Goal: Find specific page/section: Find specific page/section

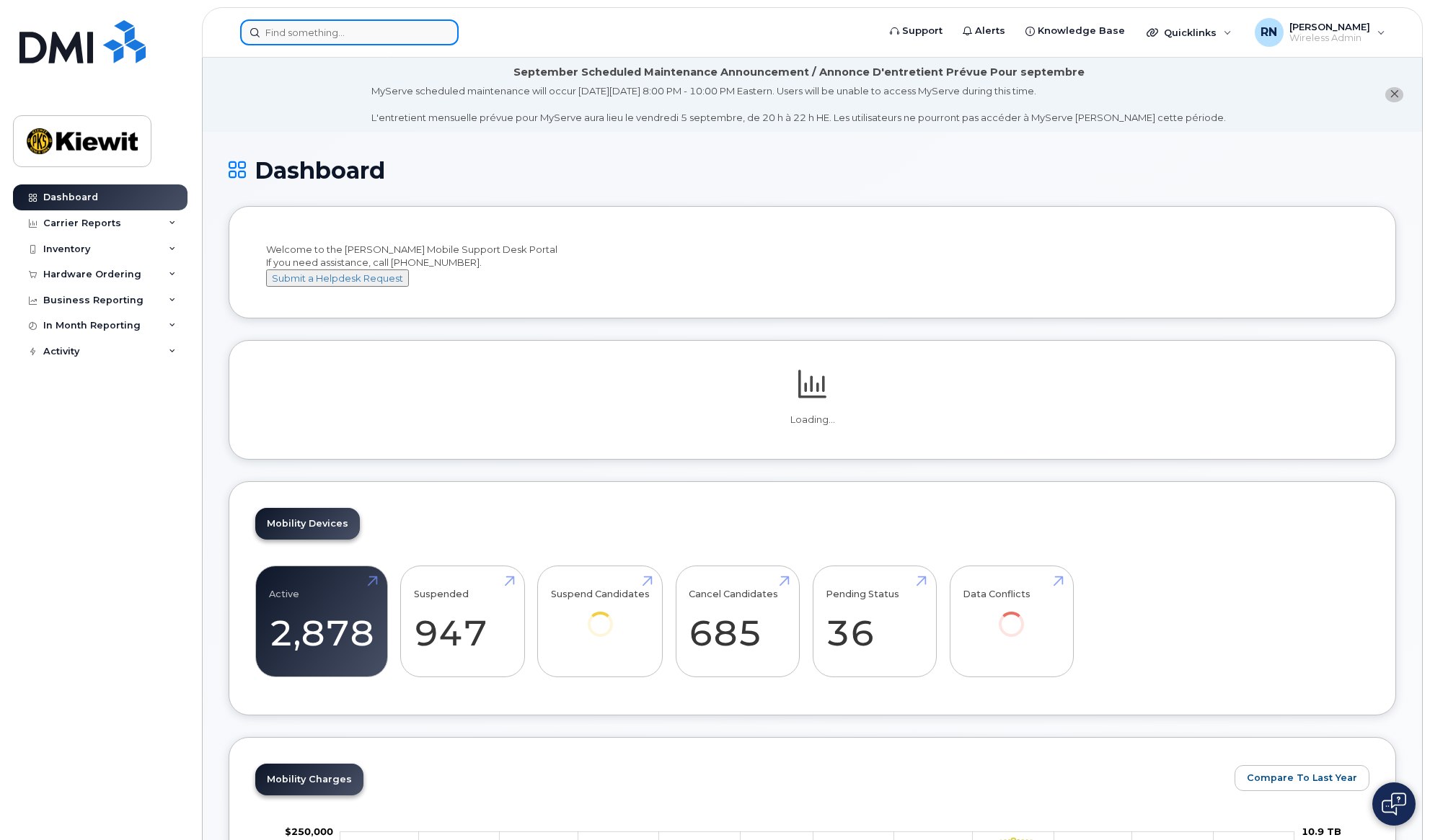
click at [277, 27] on input at bounding box center [349, 33] width 219 height 26
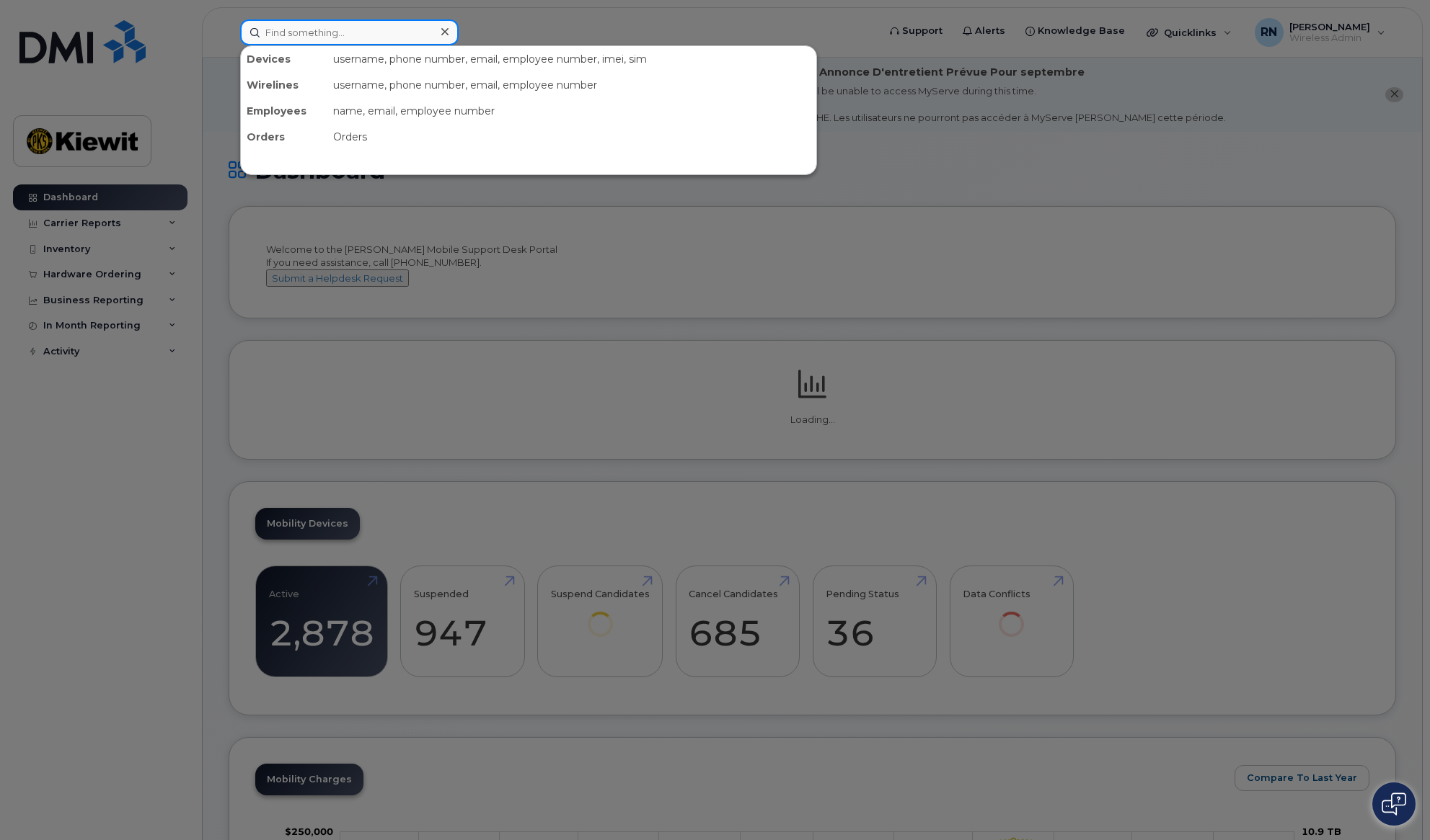
paste input "351159274364727"
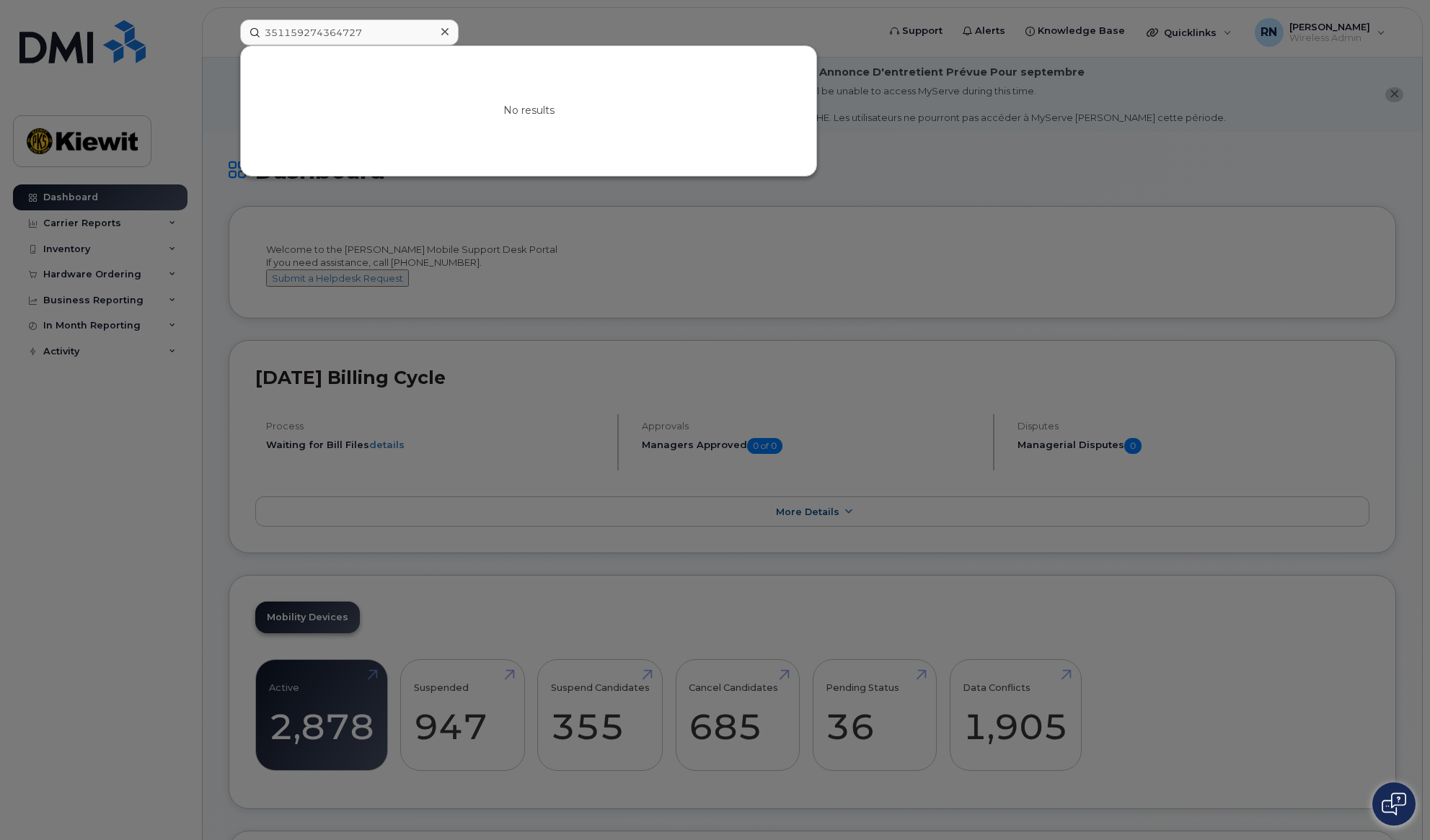
click at [730, 256] on div at bounding box center [715, 420] width 1430 height 840
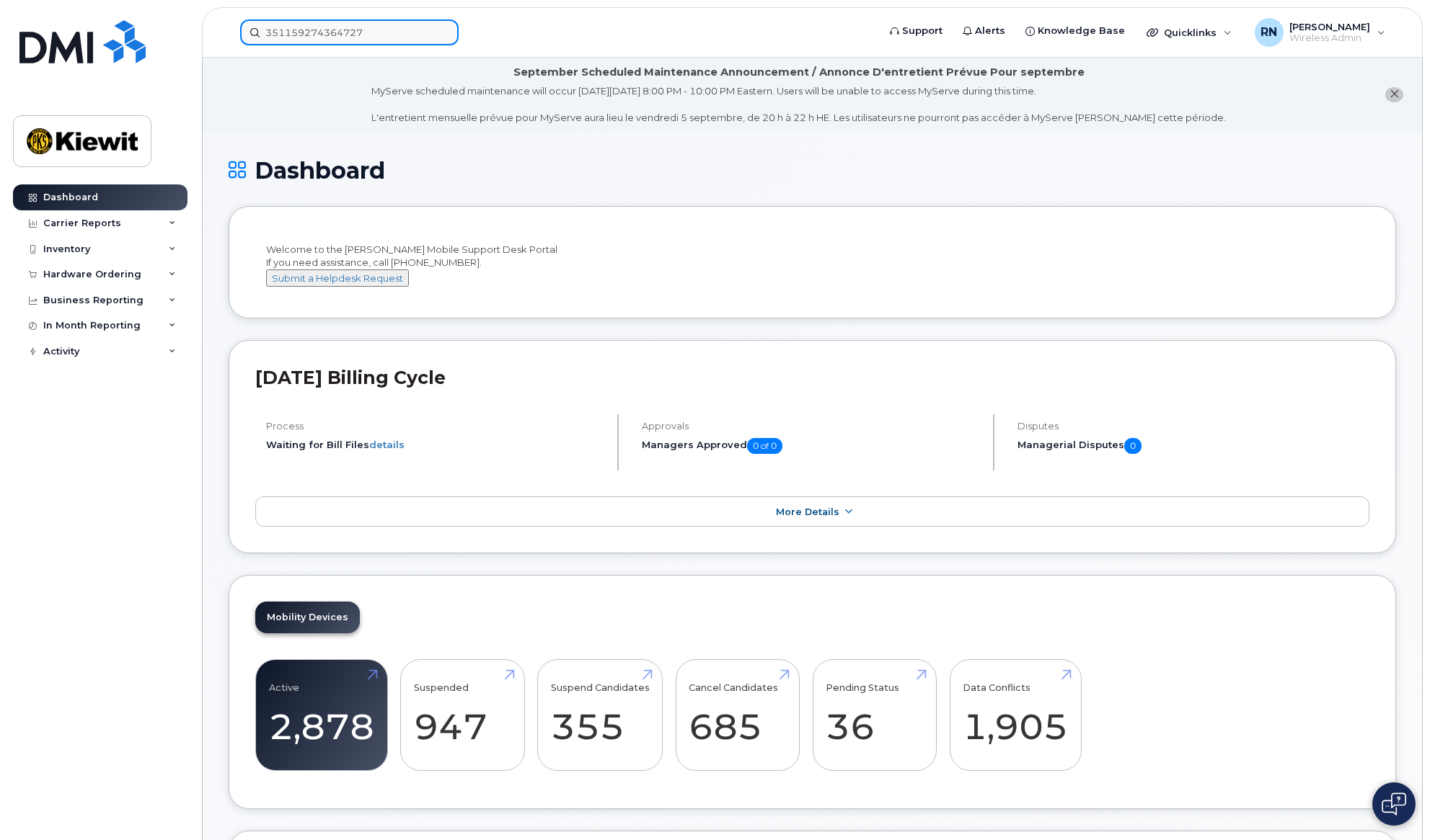
click at [407, 29] on input "351159274364727" at bounding box center [349, 33] width 219 height 26
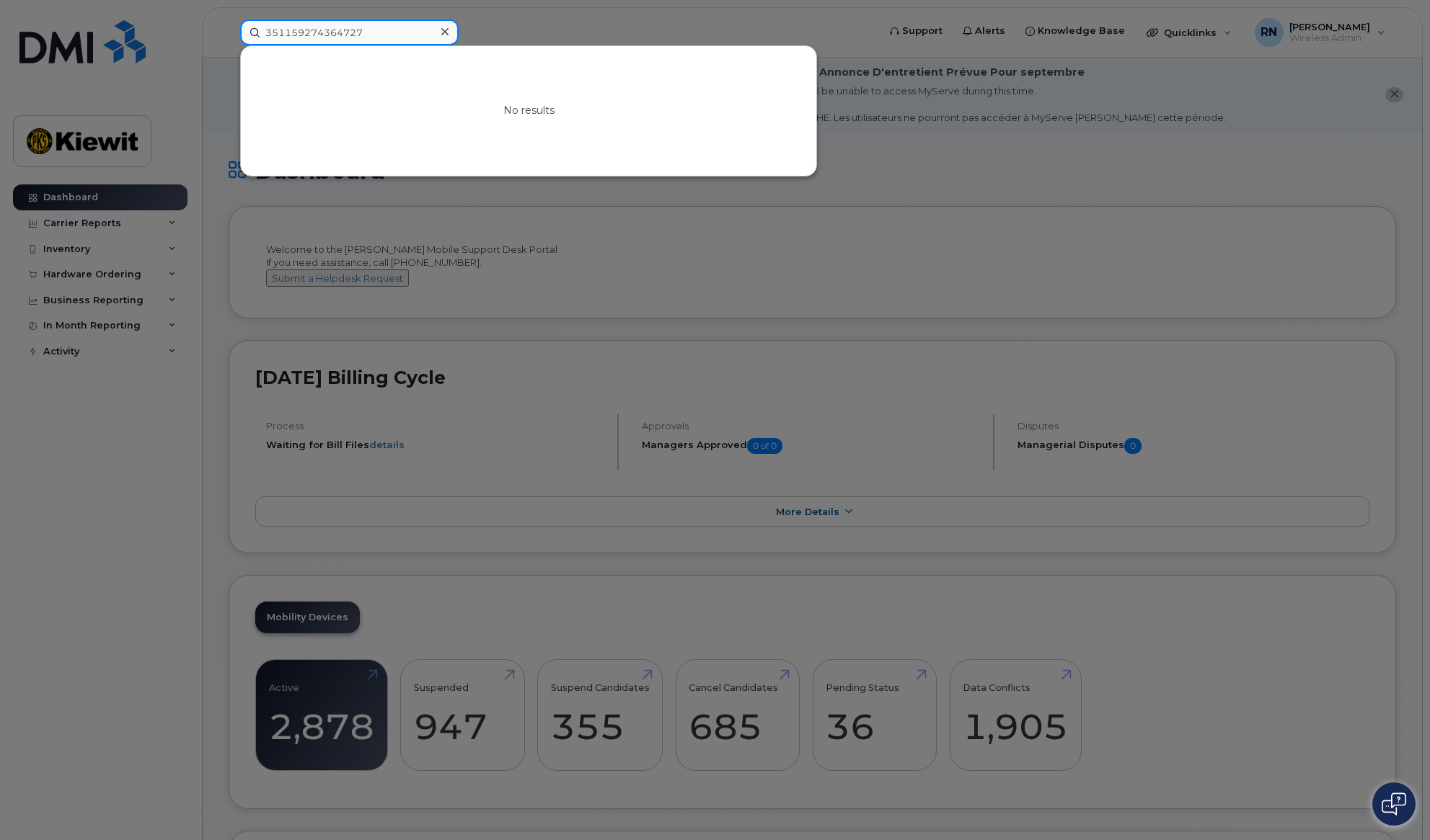
drag, startPoint x: 370, startPoint y: 39, endPoint x: 185, endPoint y: 35, distance: 185.0
click at [228, 35] on div "351159274364727 No results" at bounding box center [554, 33] width 651 height 26
paste input "0188724"
type input "351159270188724"
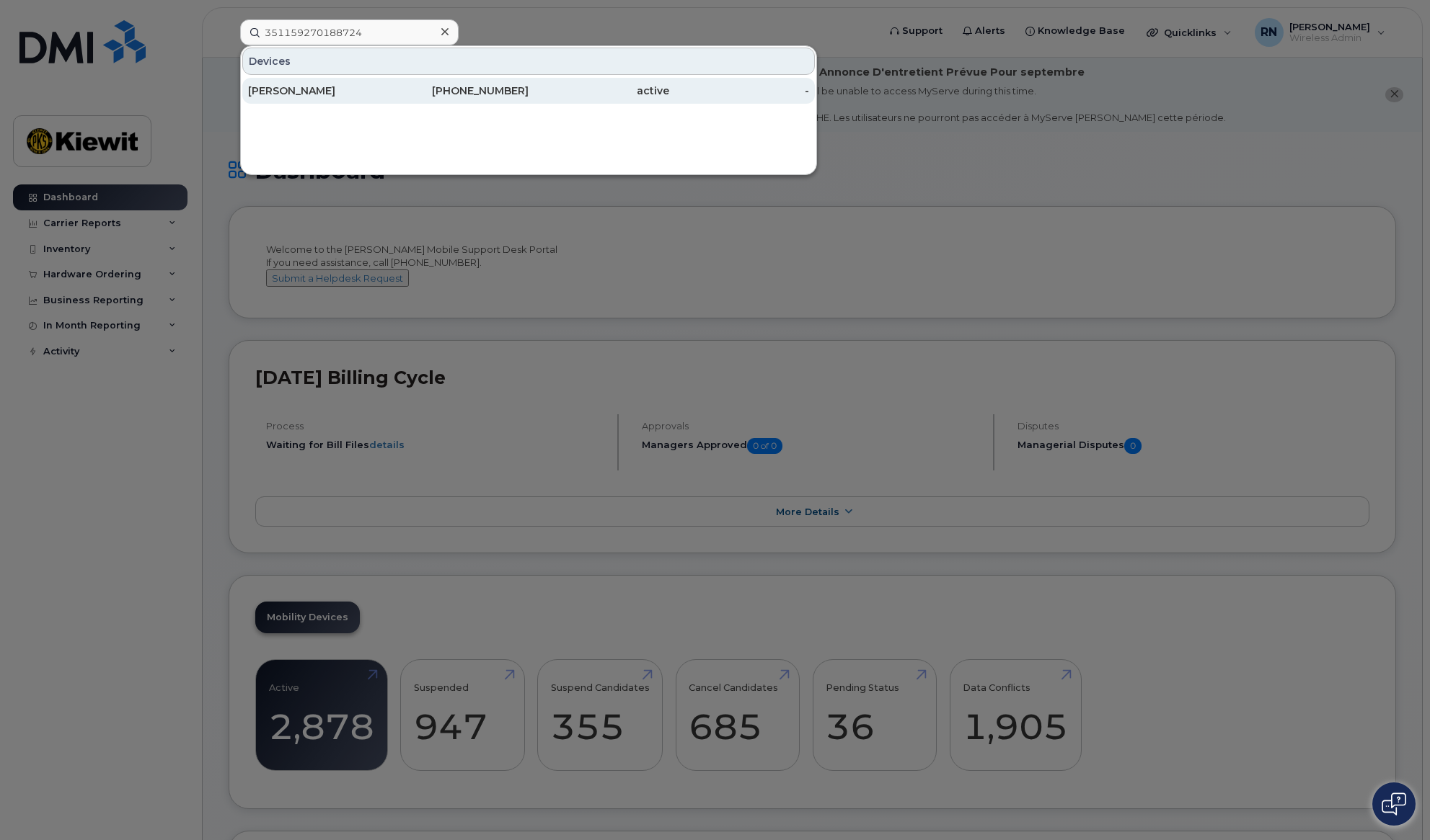
click at [313, 82] on div "[PERSON_NAME]" at bounding box center [318, 91] width 141 height 26
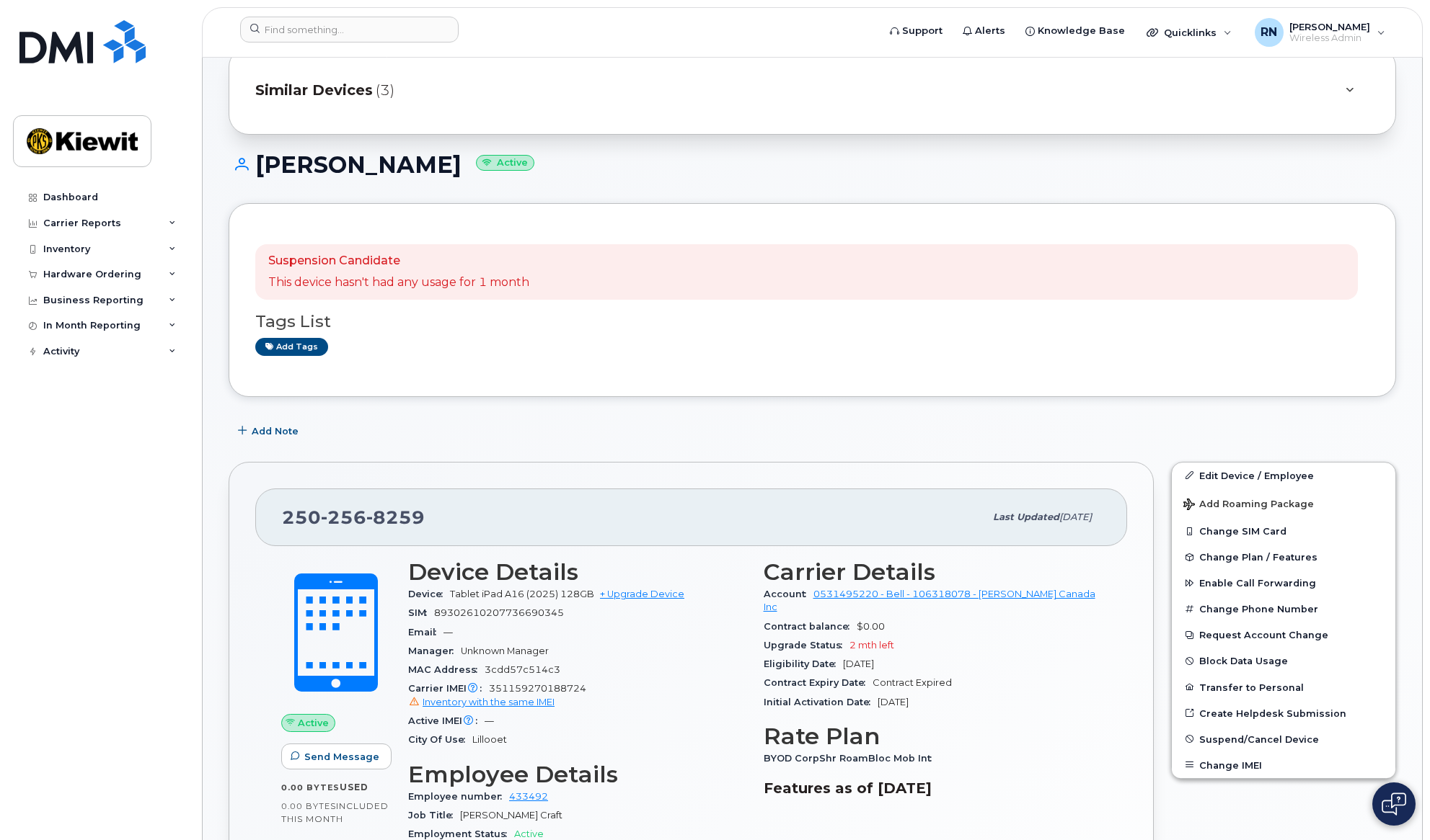
scroll to position [126, 0]
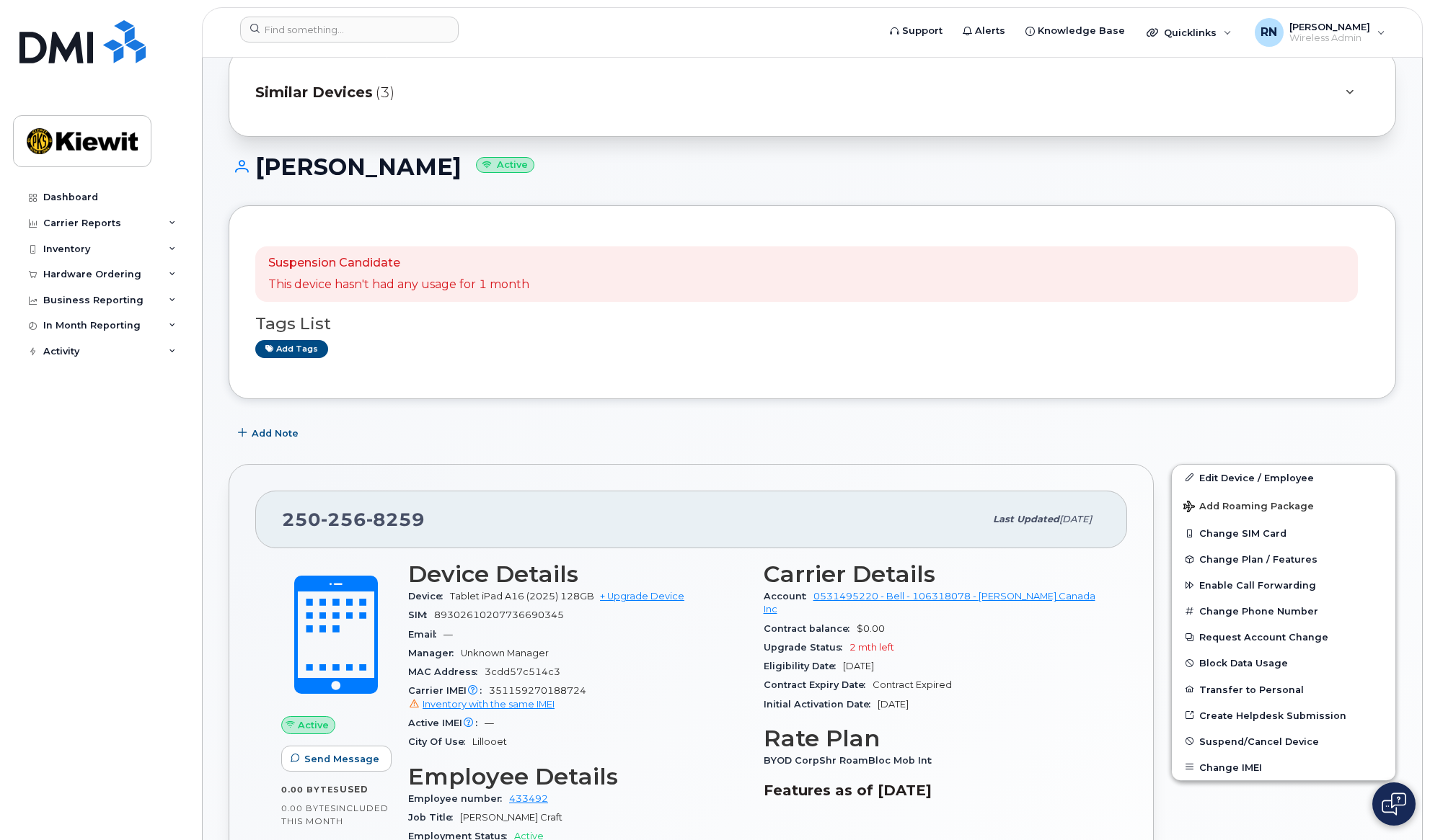
click at [240, 166] on icon at bounding box center [238, 166] width 20 height 13
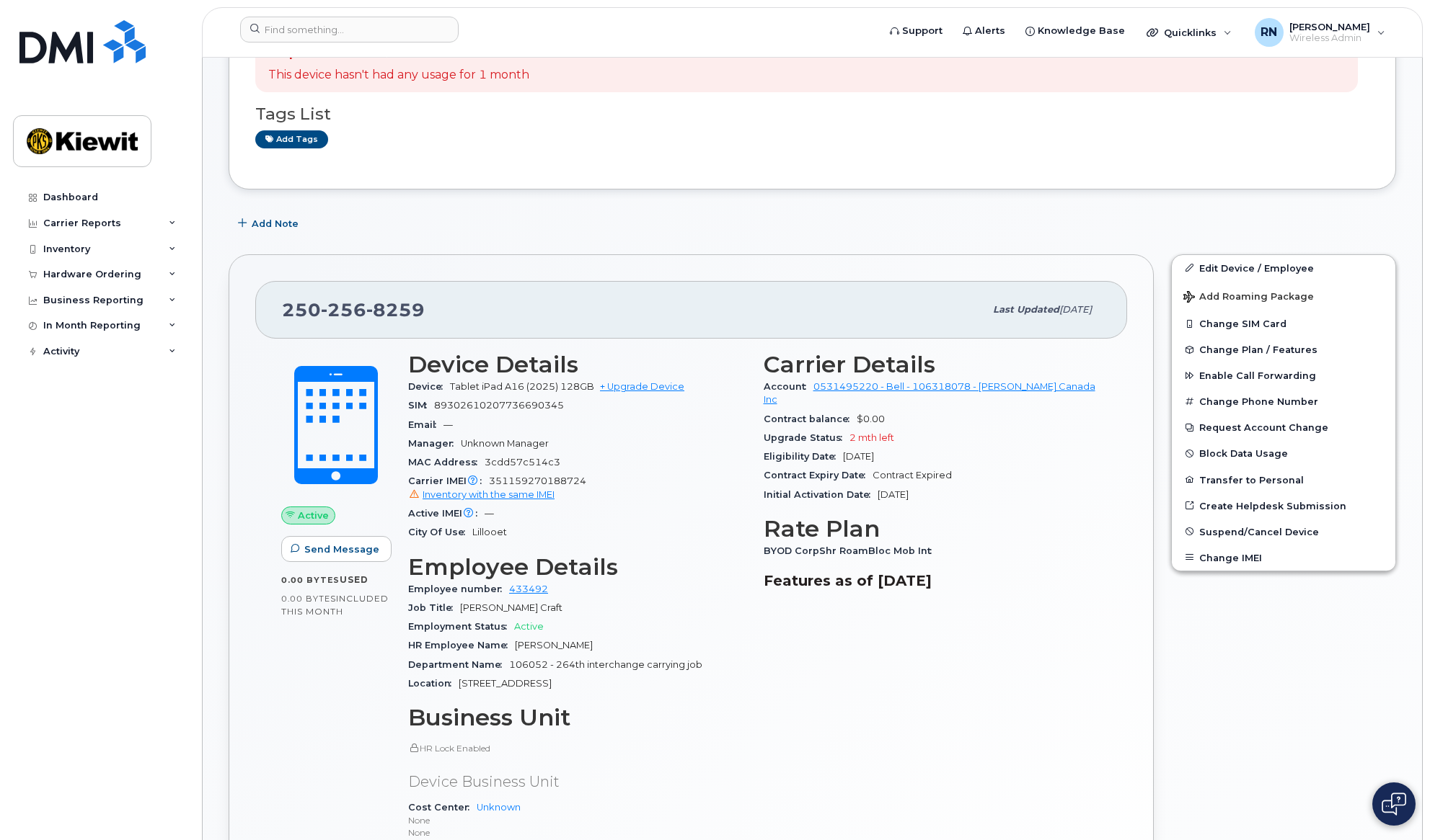
scroll to position [288, 0]
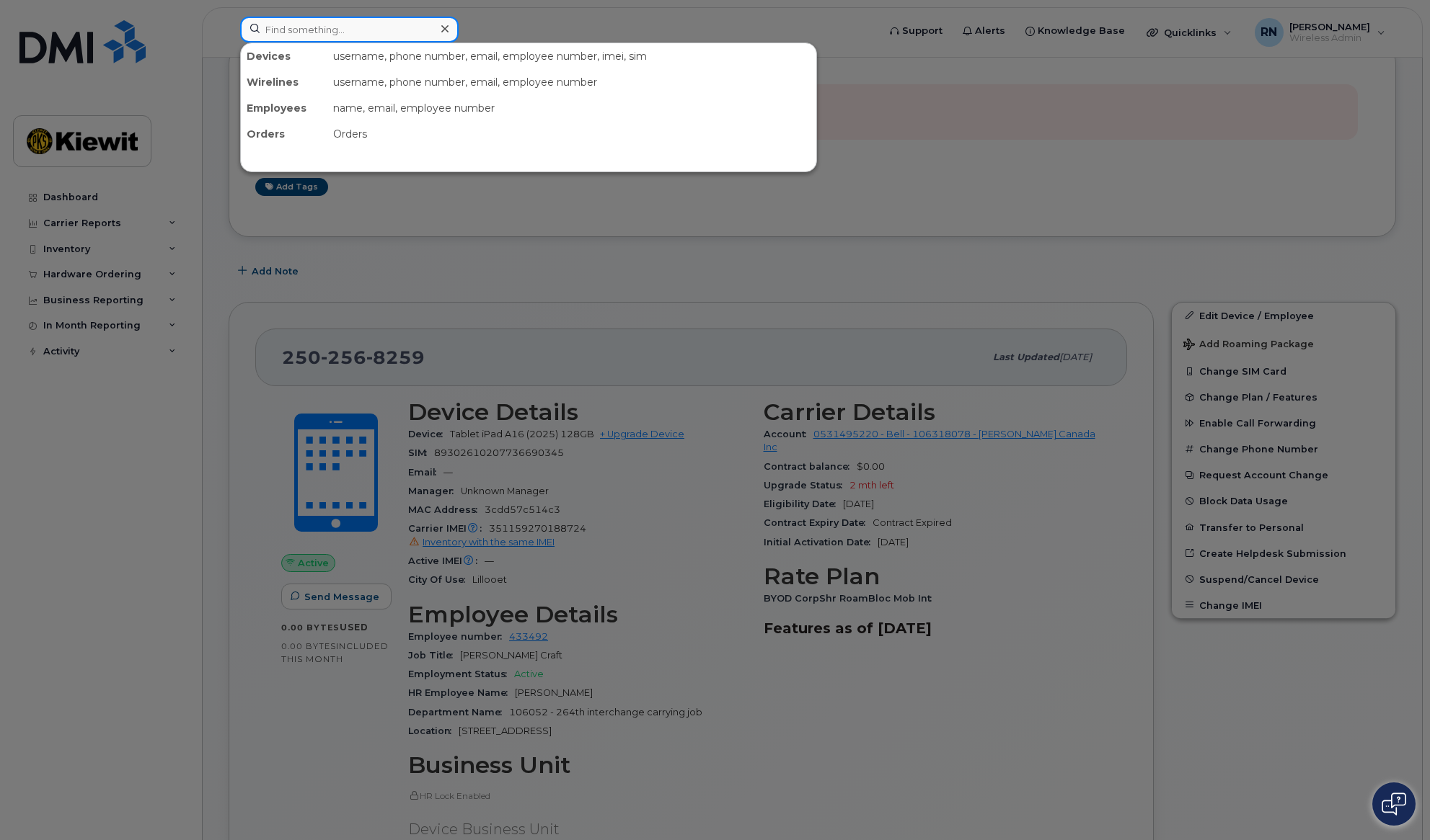
click at [376, 32] on input at bounding box center [349, 29] width 219 height 26
paste input "89302610207725377961"
type input "89302610207725377961"
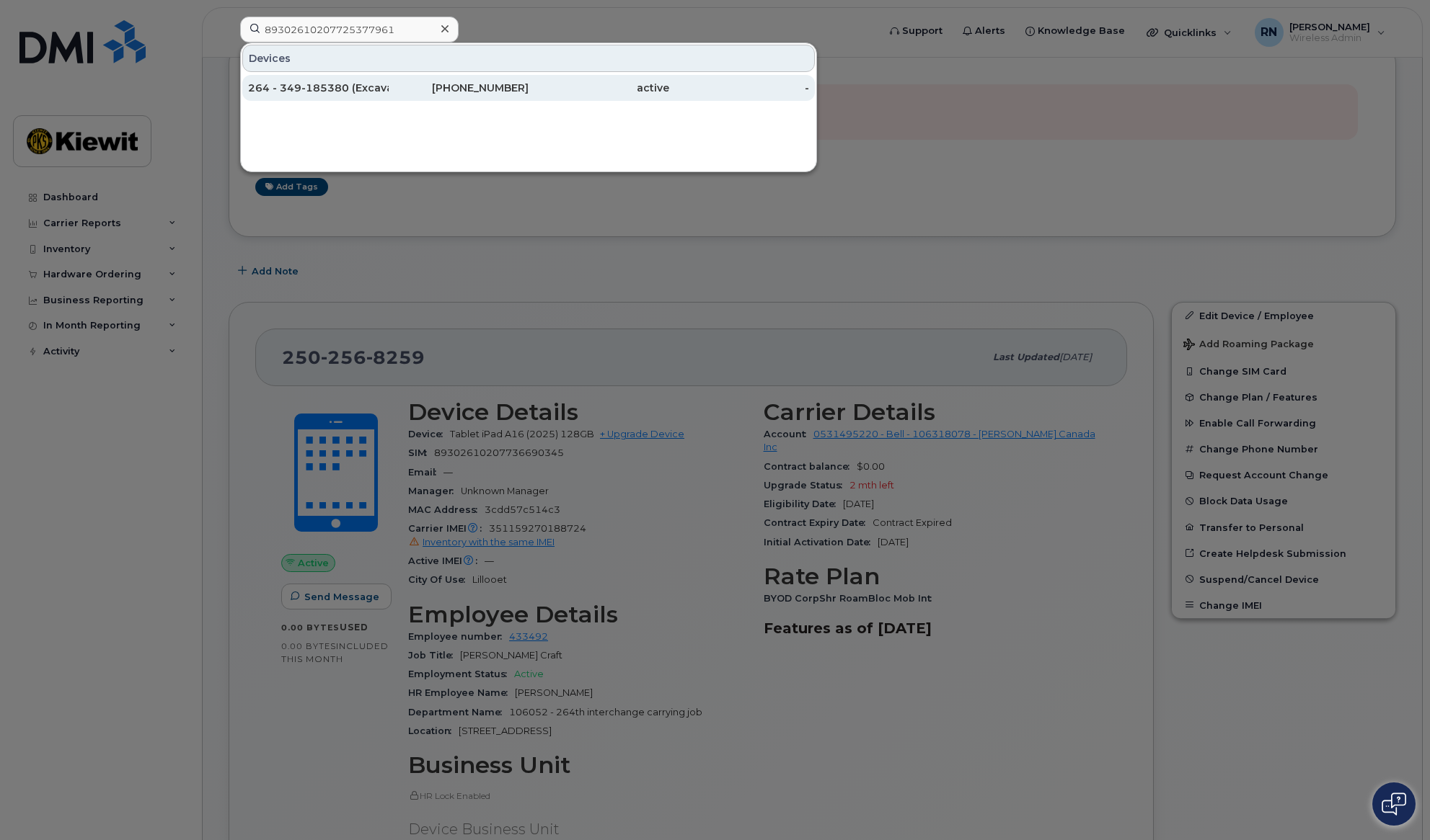
click at [324, 90] on div "264 - 349-185380 (Excavator)" at bounding box center [318, 88] width 141 height 15
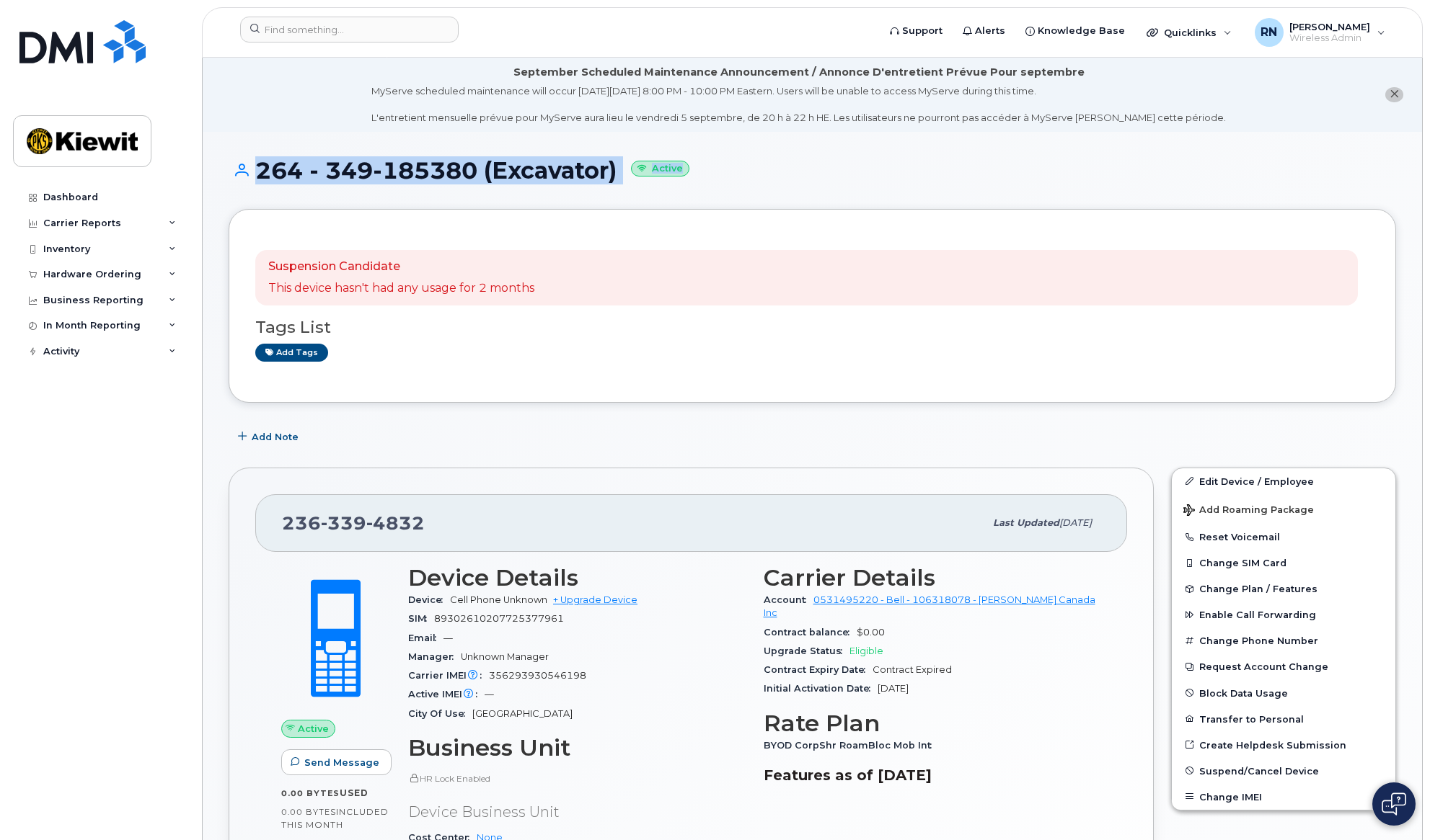
drag, startPoint x: 236, startPoint y: 142, endPoint x: 722, endPoint y: 184, distance: 487.8
copy h1 "264 - 349-185380 (Excavator) Active"
